Goal: Task Accomplishment & Management: Manage account settings

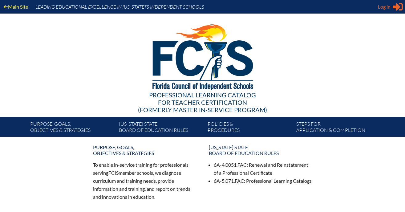
click at [388, 5] on span "Log in" at bounding box center [384, 6] width 13 height 7
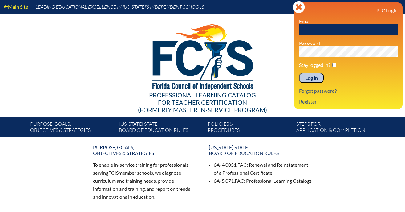
click at [317, 30] on input "text" at bounding box center [348, 29] width 98 height 11
click at [335, 31] on input "[EMAIL_ADDRESS][DOMAIN_NAME]" at bounding box center [348, 29] width 98 height 11
type input "[EMAIL_ADDRESS][DOMAIN_NAME]"
click at [306, 81] on input "Log in" at bounding box center [311, 78] width 25 height 10
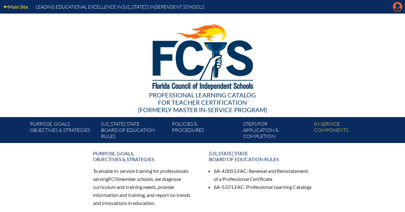
click at [395, 6] on icon "Manage account" at bounding box center [397, 7] width 10 height 10
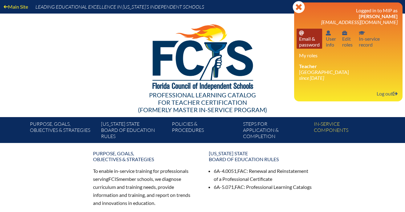
click at [310, 44] on link "Email password Email & password" at bounding box center [309, 39] width 26 height 20
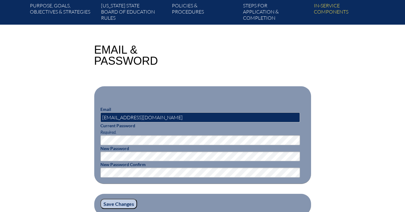
scroll to position [118, 0]
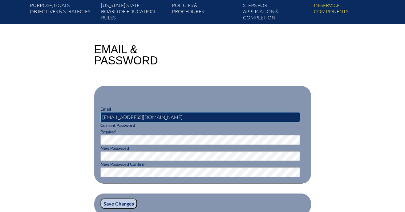
click at [130, 118] on input "[EMAIL_ADDRESS][DOMAIN_NAME]" at bounding box center [199, 117] width 199 height 10
type input "[EMAIL_ADDRESS][DOMAIN_NAME]"
click at [122, 204] on input "Save Changes" at bounding box center [118, 203] width 37 height 10
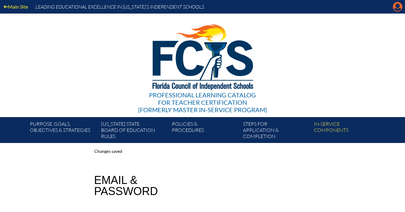
click at [393, 8] on icon at bounding box center [398, 7] width 10 height 10
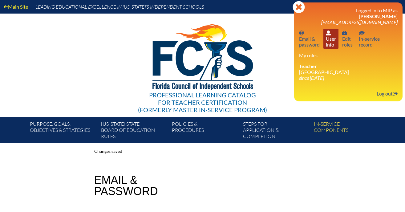
click at [331, 47] on link "User info User info" at bounding box center [330, 39] width 15 height 20
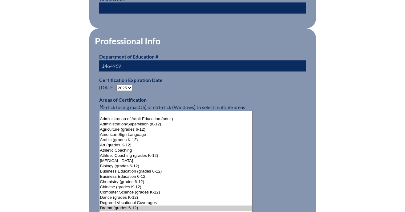
scroll to position [378, 0]
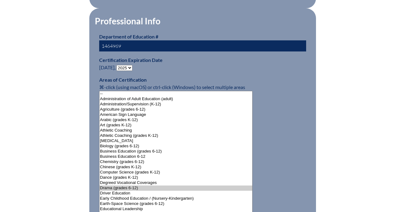
click at [130, 66] on select "- 2031 2030 2029 2028 2027 2026 2025 2024 2023 2022 2021 2020 2019 2018 2017 20…" at bounding box center [124, 68] width 16 height 6
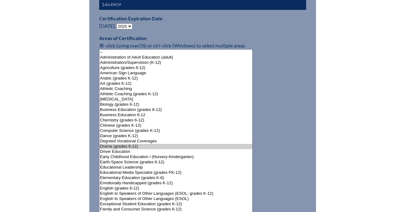
scroll to position [304, 0]
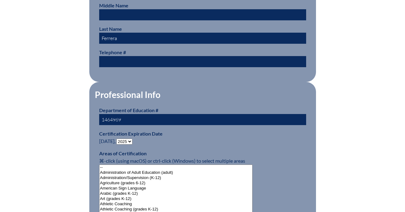
click at [128, 140] on select "- 2031 2030 2029 2028 2027 2026 2025 2024 2023 2022 2021 2020 2019 2018 2017 20…" at bounding box center [124, 141] width 16 height 6
select select "2027"
click at [118, 138] on select "- 2031 2030 2029 2028 2027 2026 2025 2024 2023 2022 2021 2020 2019 2018 2017 20…" at bounding box center [124, 141] width 16 height 6
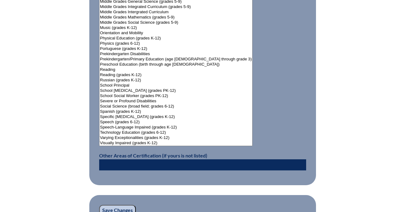
scroll to position [873, 0]
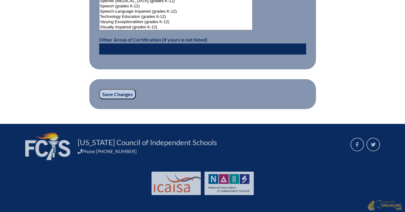
click at [117, 94] on input "Save Changes" at bounding box center [117, 94] width 37 height 10
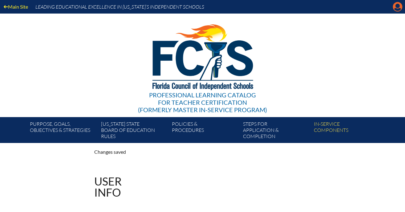
click at [395, 6] on icon "Manage account" at bounding box center [397, 7] width 10 height 10
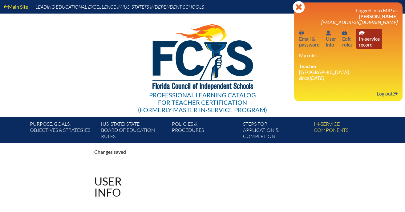
click at [366, 43] on link "In-service record In-service record" at bounding box center [369, 39] width 26 height 20
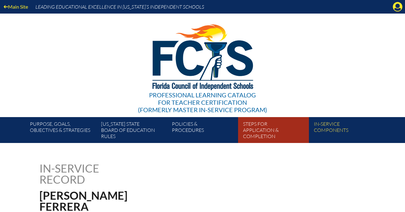
click at [256, 133] on link "Steps for application & completion" at bounding box center [275, 130] width 71 height 23
